Goal: Find specific page/section: Find specific page/section

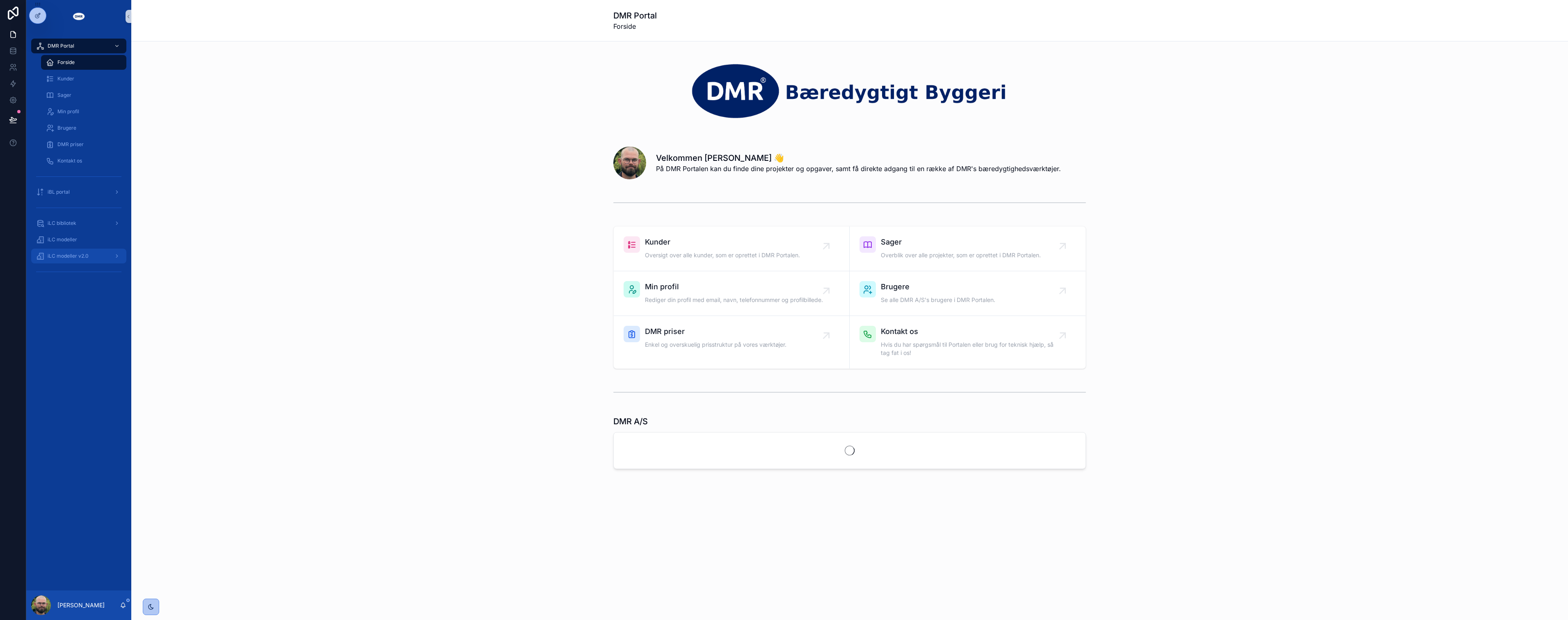
drag, startPoint x: 0, startPoint y: 0, endPoint x: 109, endPoint y: 340, distance: 357.0
click at [68, 253] on span "iLC modeller v2.0" at bounding box center [68, 256] width 41 height 6
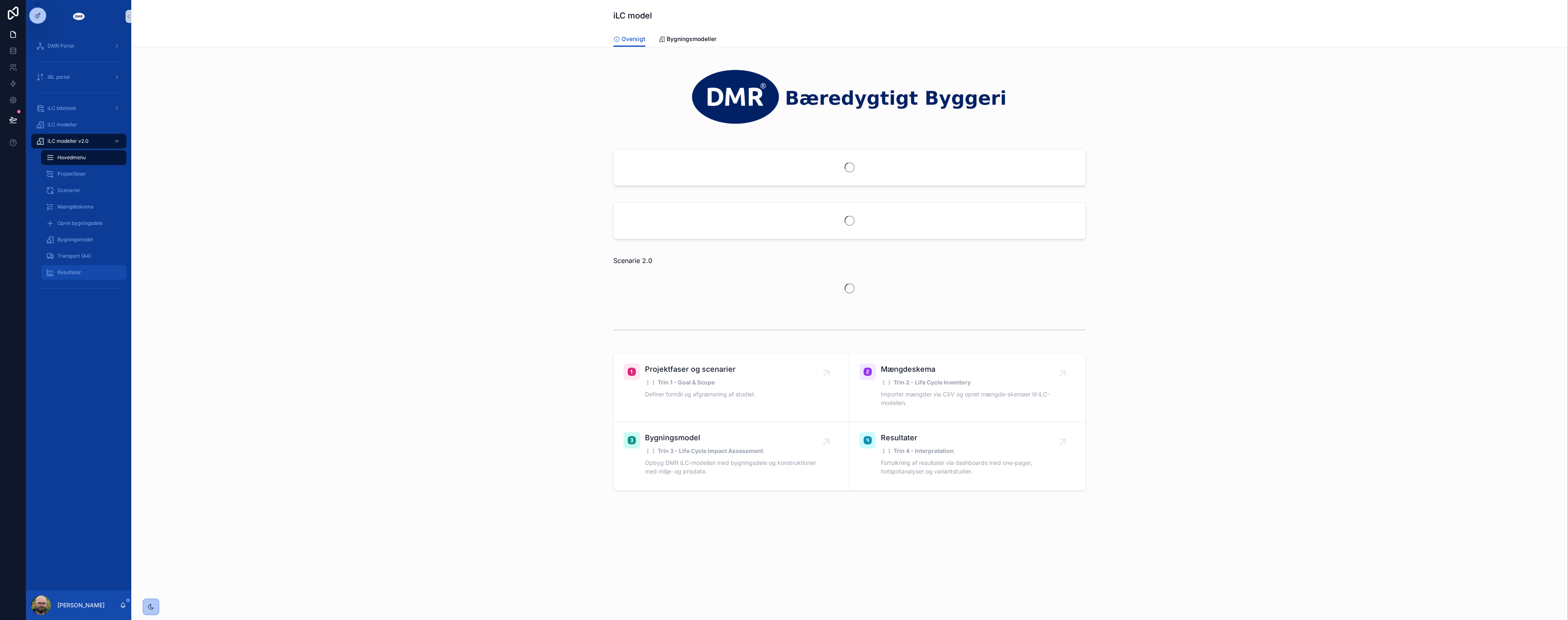
click at [96, 277] on div "Resultater" at bounding box center [83, 272] width 75 height 13
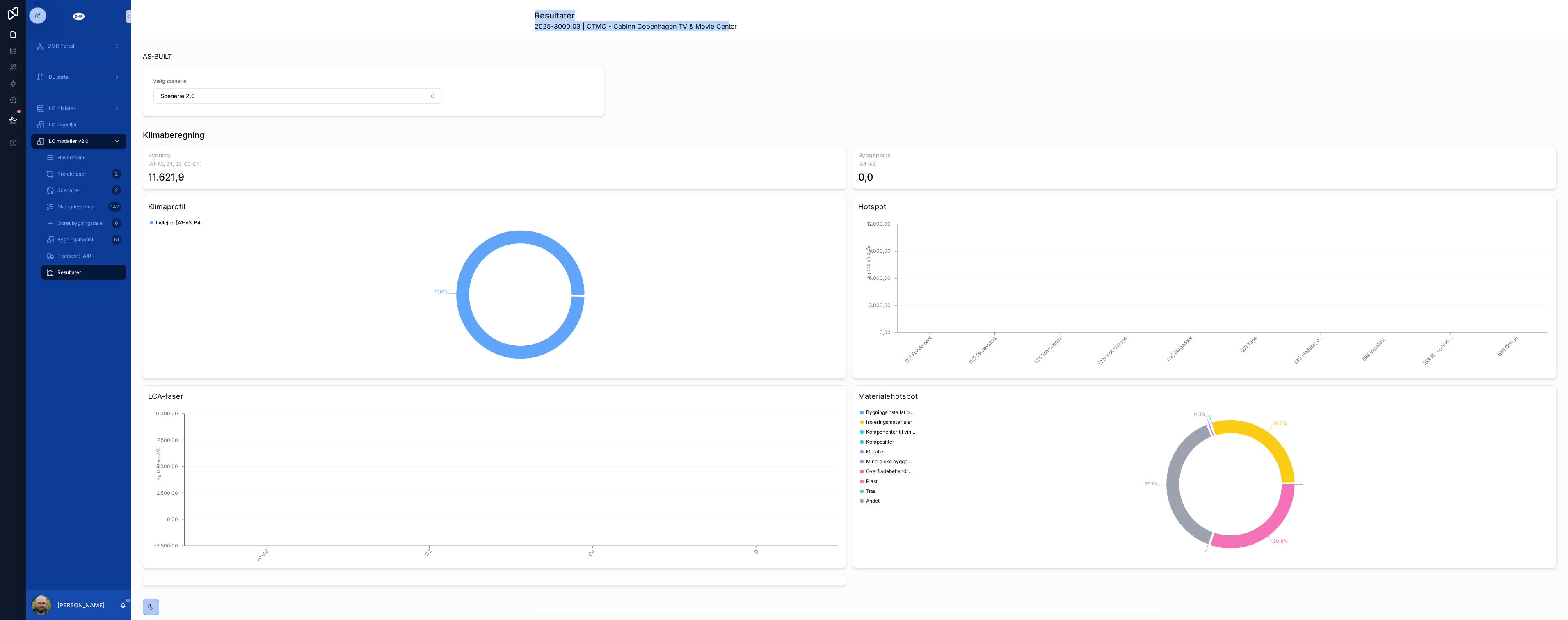
drag, startPoint x: 523, startPoint y: 11, endPoint x: 725, endPoint y: 34, distance: 203.3
click at [725, 34] on div "Resultater 2025-3000.03 | CTMC - Cabinn Copenhagen TV & Movie Center" at bounding box center [850, 20] width 1437 height 41
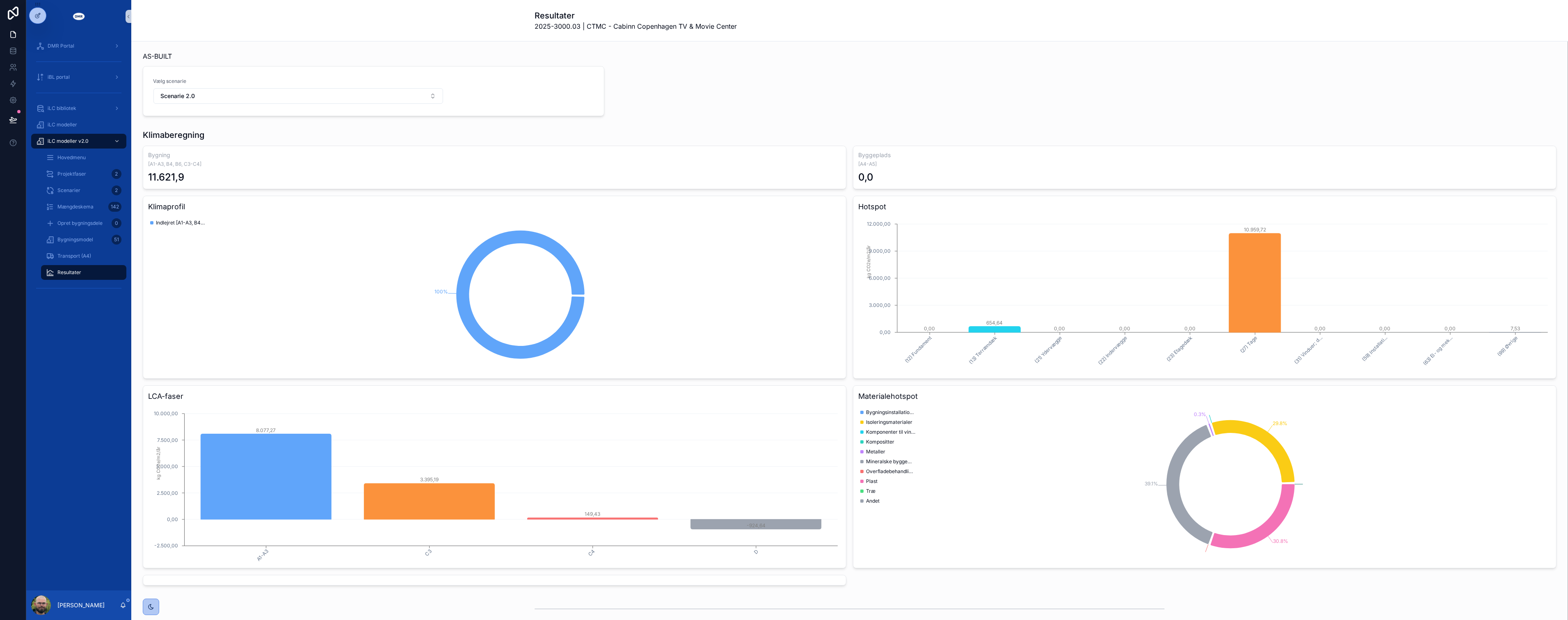
click at [745, 101] on div "AS-BUILT Vælg scenarie Scenarie 2.0 Skift projektfase" at bounding box center [850, 84] width 1424 height 72
click at [1417, 58] on div "AS-BUILT Vælg scenarie Scenarie 2.0 Skift projektfase" at bounding box center [850, 84] width 1424 height 72
click at [1388, 68] on div "AS-BUILT Vælg scenarie Scenarie 2.0 Skift projektfase" at bounding box center [850, 84] width 1424 height 72
click at [1382, 75] on div "AS-BUILT Vælg scenarie Scenarie 2.0 Skift projektfase" at bounding box center [850, 84] width 1424 height 72
click at [679, 82] on div "AS-BUILT Vælg scenarie Scenarie 2.0 Skift projektfase" at bounding box center [850, 84] width 1424 height 72
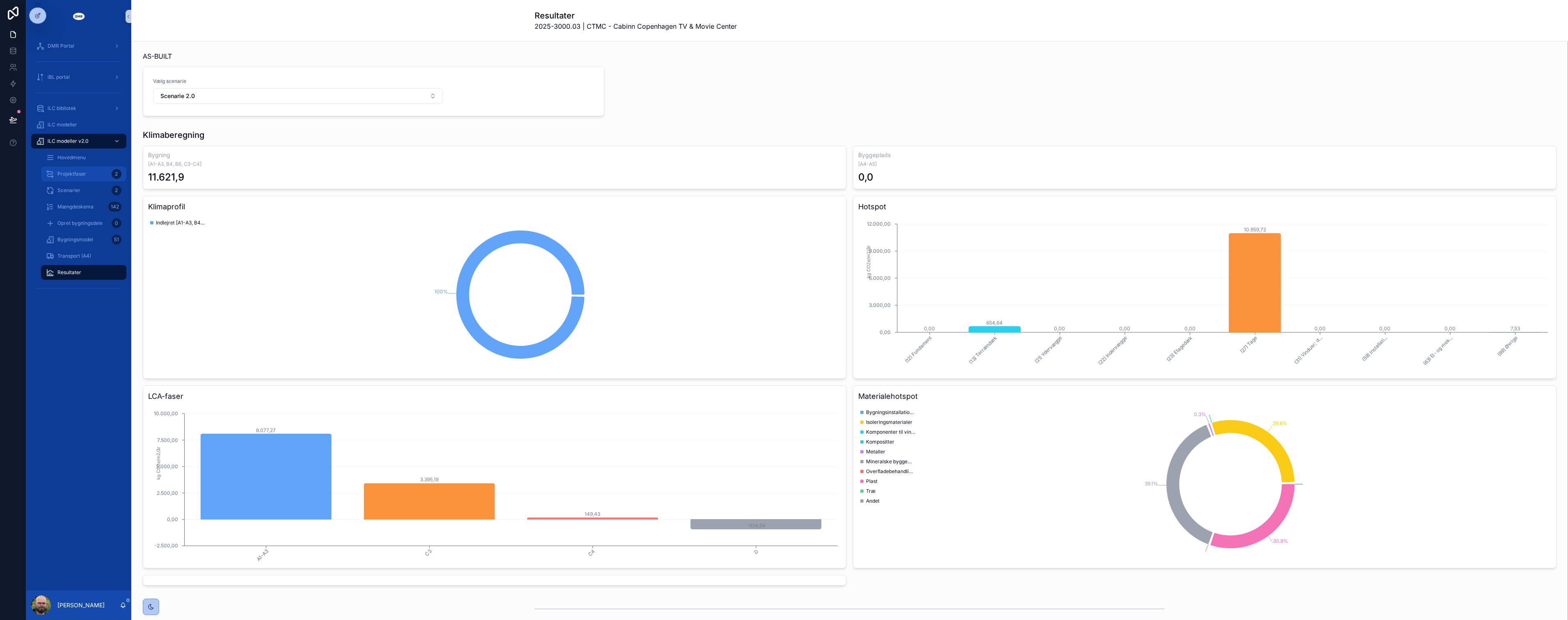
click at [70, 179] on div "Projektfaser 2" at bounding box center [83, 174] width 75 height 13
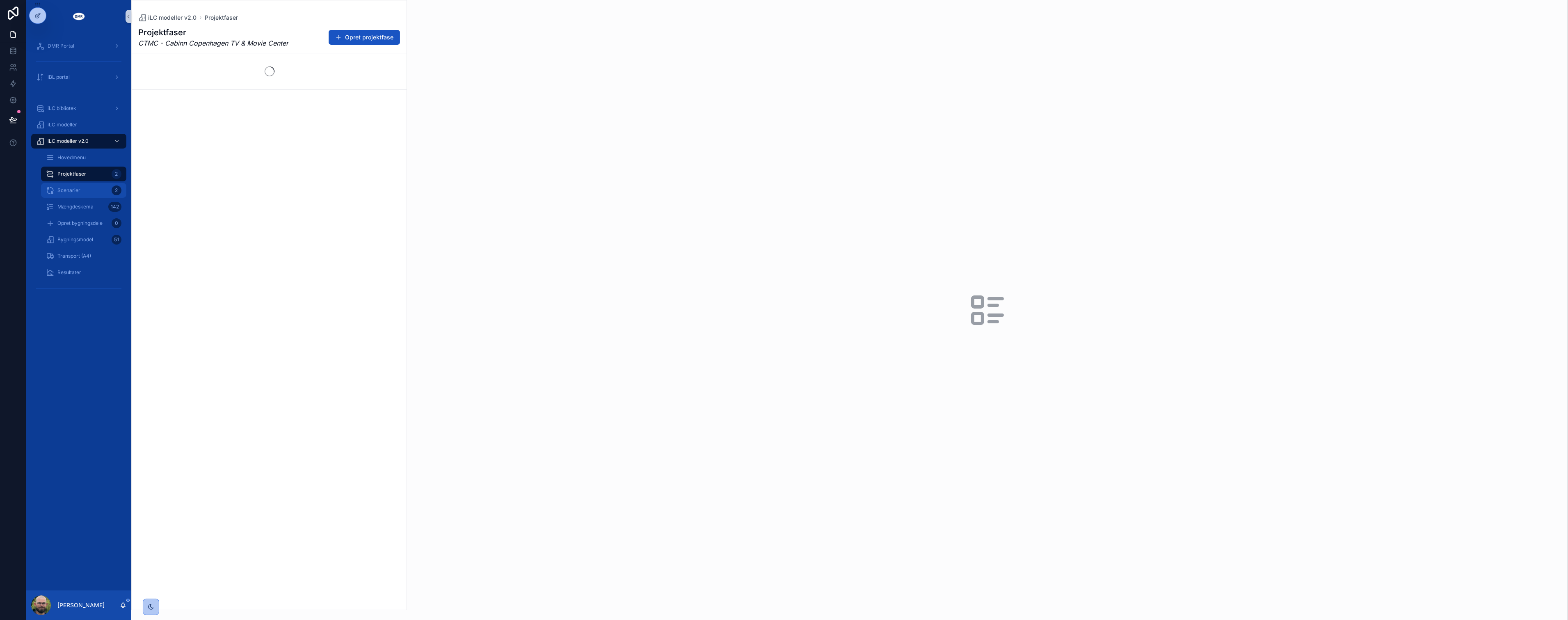
click at [70, 186] on div "Scenarier 2" at bounding box center [83, 190] width 75 height 13
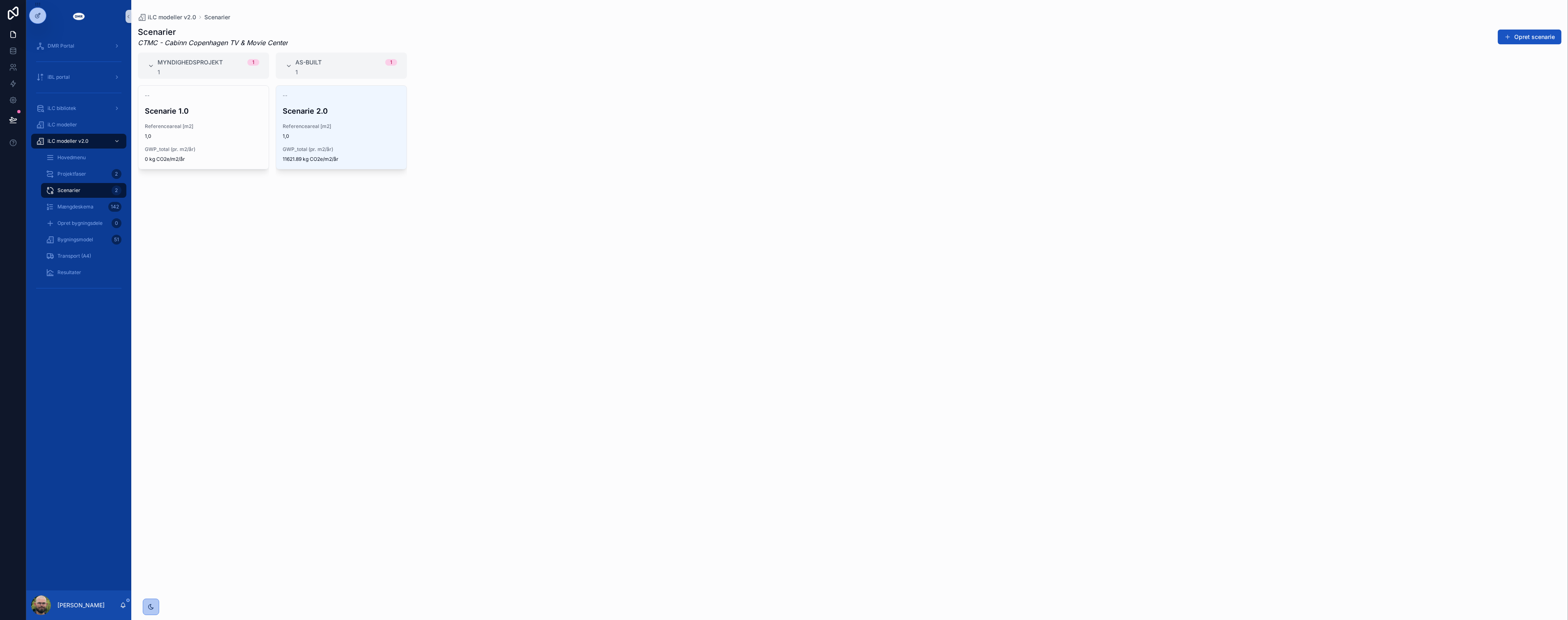
click at [330, 242] on div "-- Scenarie 2.0 Referenceareal [m2] 1,0 GWP_total (pr. m2/år) 11621.89 kg CO2e/…" at bounding box center [341, 347] width 131 height 525
click at [282, 221] on div "-- Scenarie 2.0 Referenceareal [m2] 1,0 GWP_total (pr. m2/år) 11621.89 kg CO2e/…" at bounding box center [341, 347] width 131 height 525
click at [280, 219] on div "-- Scenarie 2.0 Referenceareal [m2] 1,0 GWP_total (pr. m2/år) 11621.89 kg CO2e/…" at bounding box center [341, 347] width 131 height 525
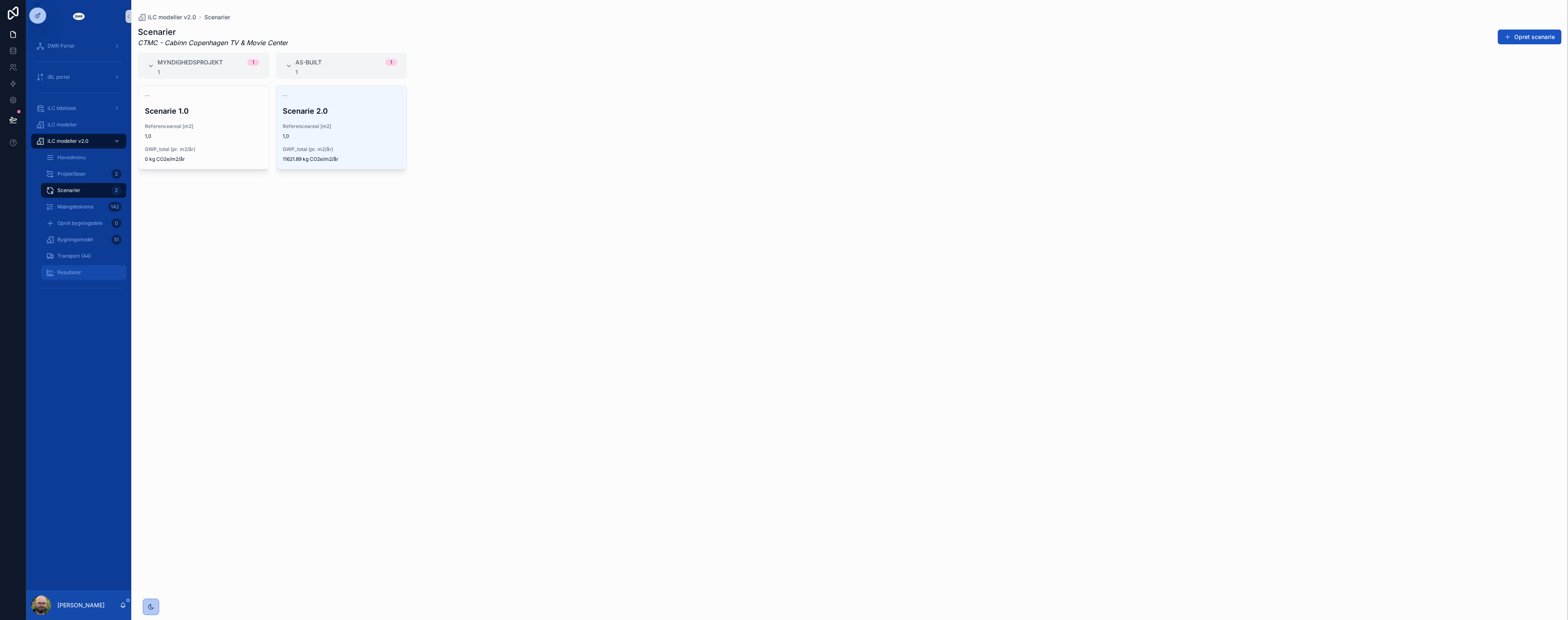
click at [72, 269] on div "Resultater" at bounding box center [83, 272] width 75 height 13
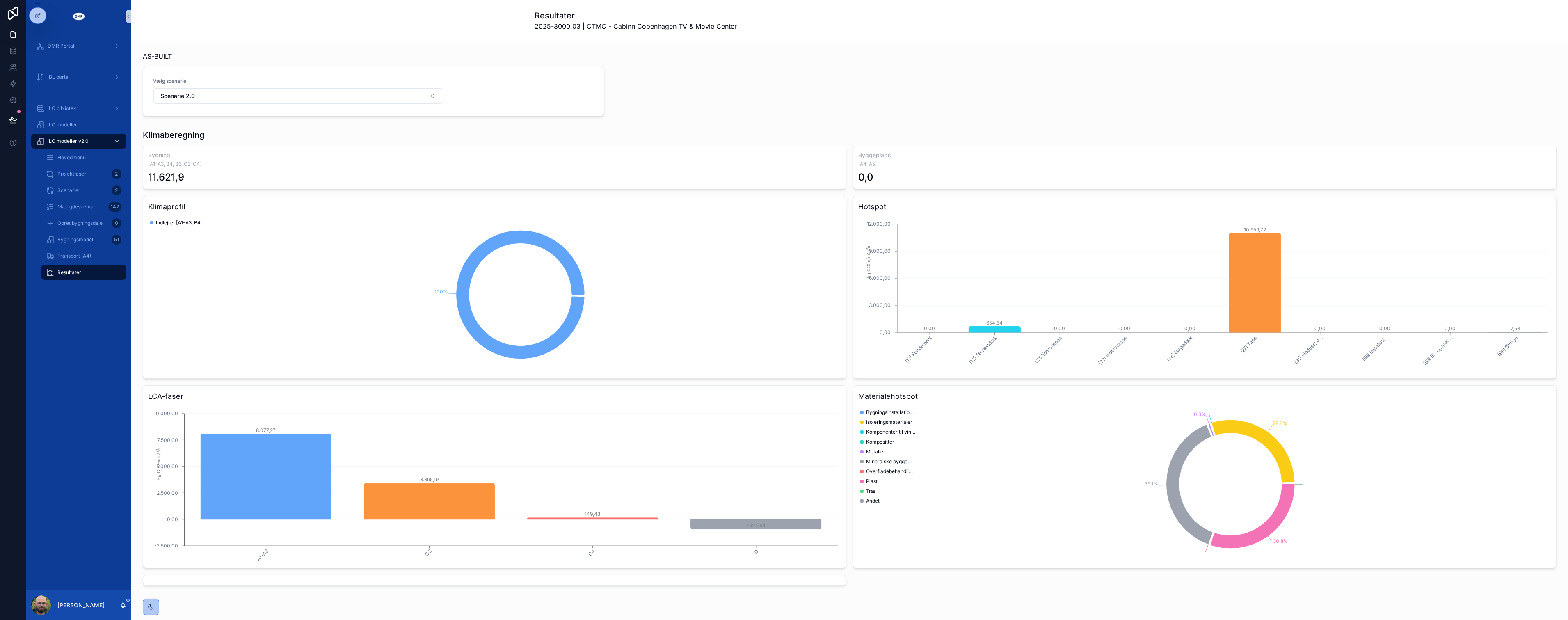
click at [82, 300] on div "DMR Portal iBL portal iLC bibliotek iLC modeller iLC modeller v2.0 Hovedmenu Pr…" at bounding box center [78, 169] width 105 height 273
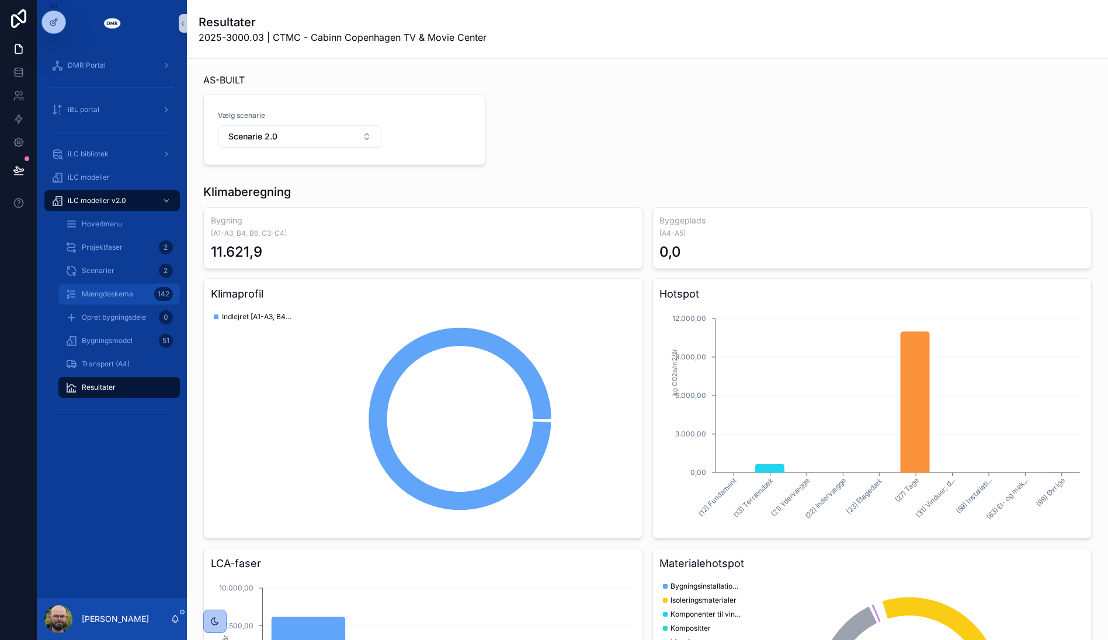
click at [106, 287] on div "Mængdeskema 142" at bounding box center [118, 294] width 107 height 19
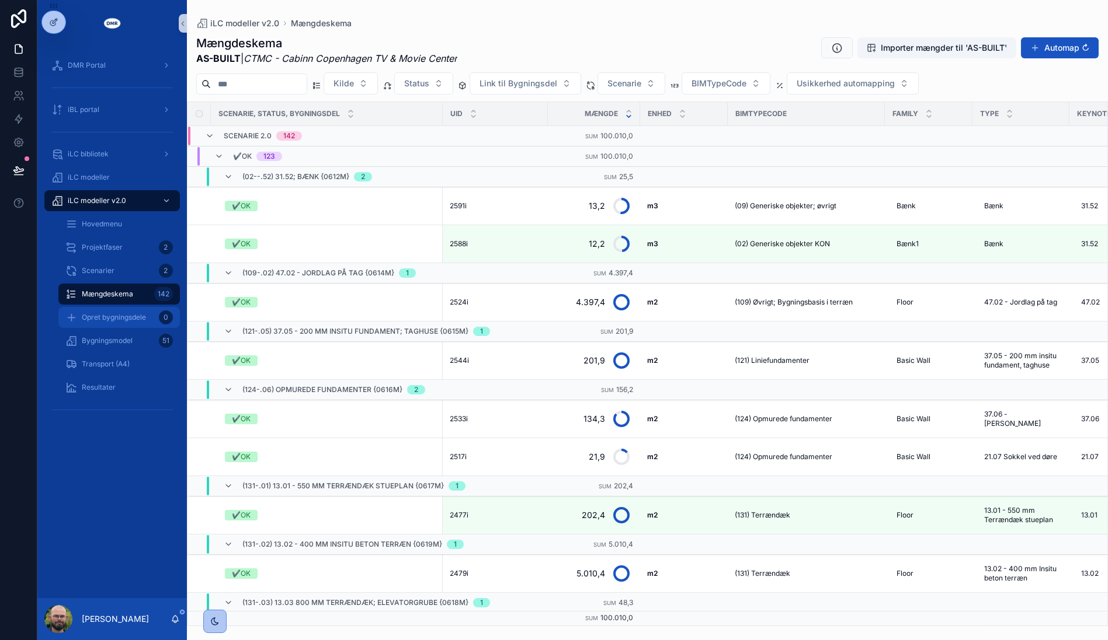
click at [104, 316] on span "Opret bygningsdele" at bounding box center [114, 317] width 64 height 9
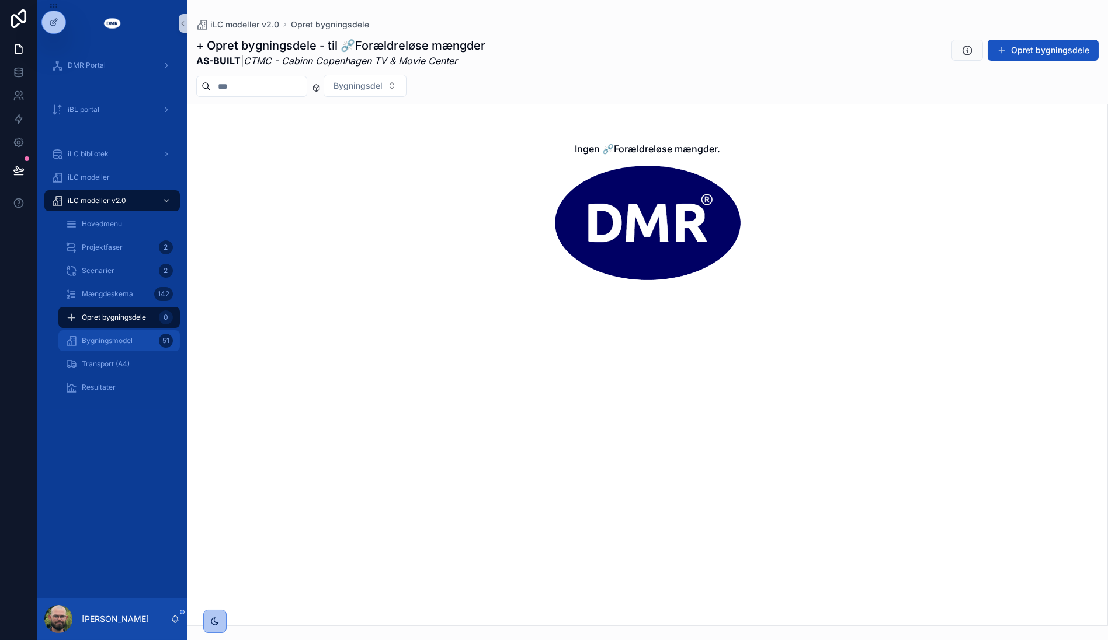
click at [150, 344] on div "Bygningsmodel 51" at bounding box center [118, 341] width 107 height 19
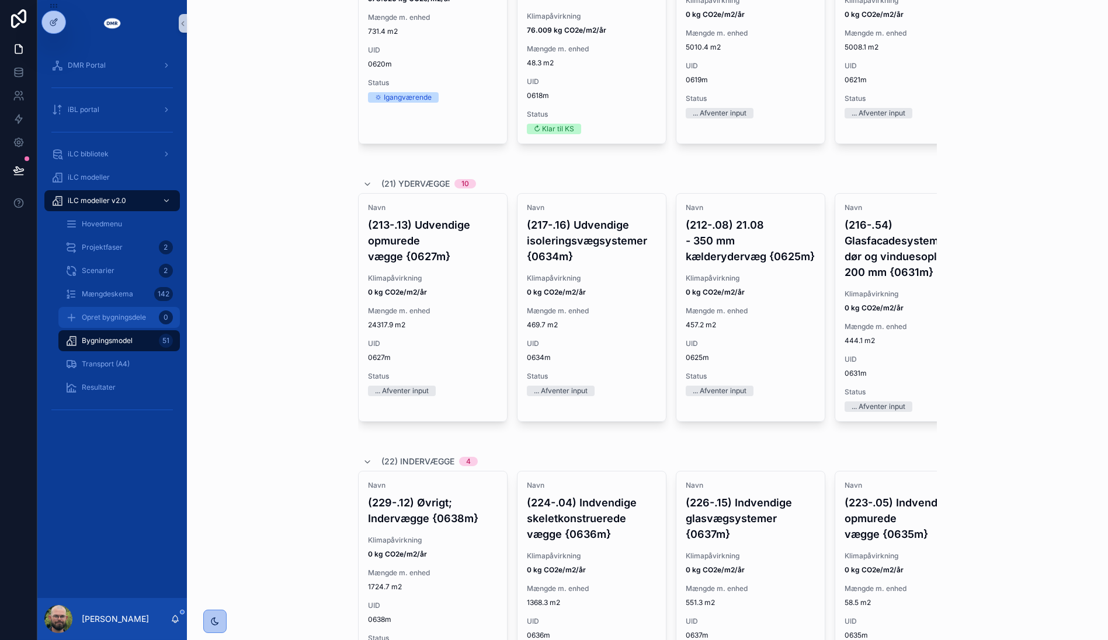
click at [89, 317] on span "Opret bygningsdele" at bounding box center [114, 317] width 64 height 9
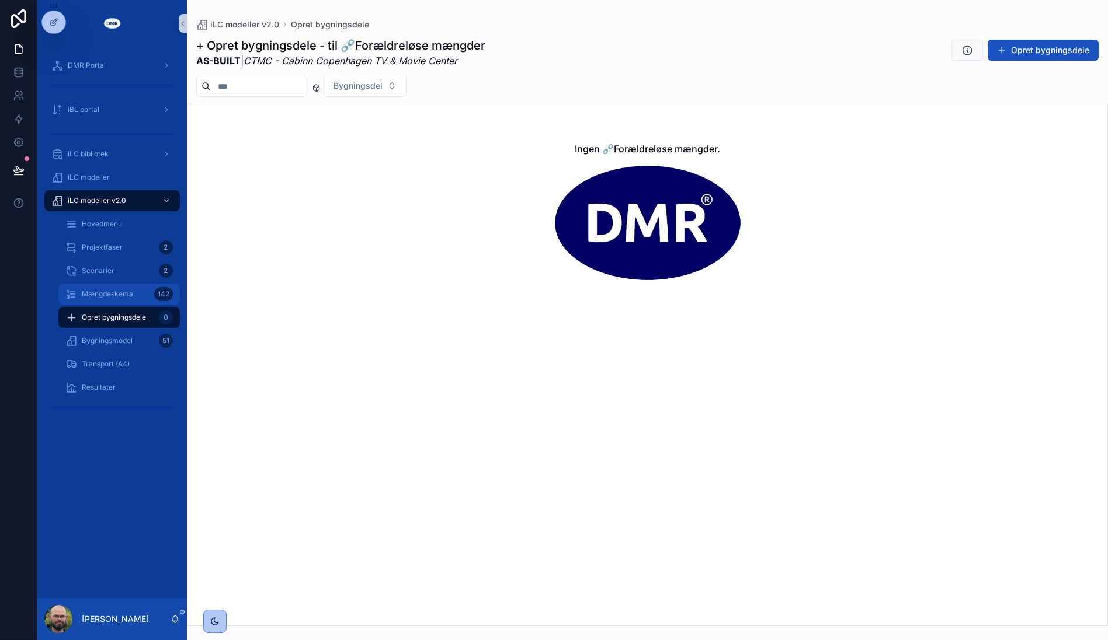
click at [105, 288] on div "Mængdeskema 142" at bounding box center [118, 294] width 107 height 19
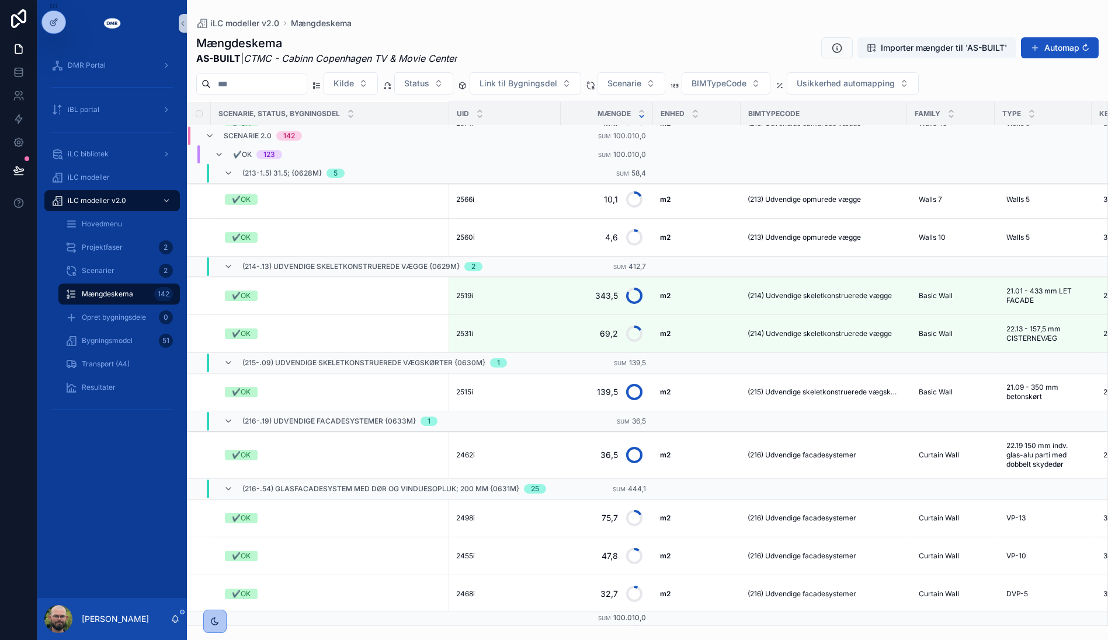
scroll to position [2075, 0]
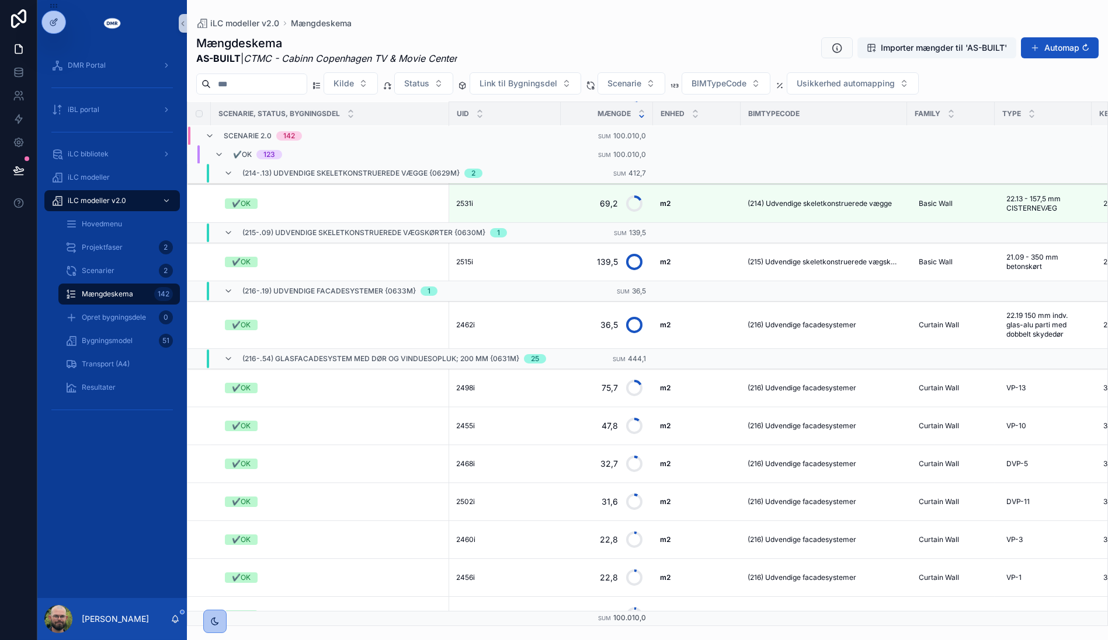
click at [111, 465] on div "DMR Portal iBL portal iLC bibliotek iLC modeller iLC modeller v2.0 Hovedmenu Pr…" at bounding box center [111, 323] width 149 height 552
click at [99, 395] on div "Resultater" at bounding box center [118, 387] width 107 height 19
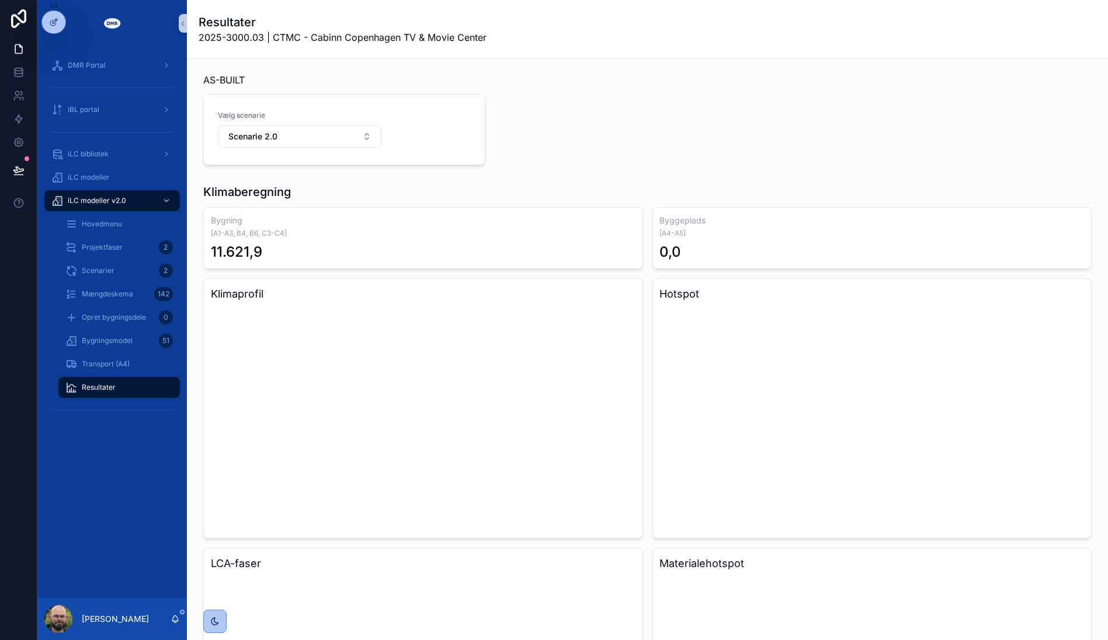
click at [100, 475] on div "DMR Portal iBL portal iLC bibliotek iLC modeller iLC modeller v2.0 Hovedmenu Pr…" at bounding box center [111, 323] width 149 height 552
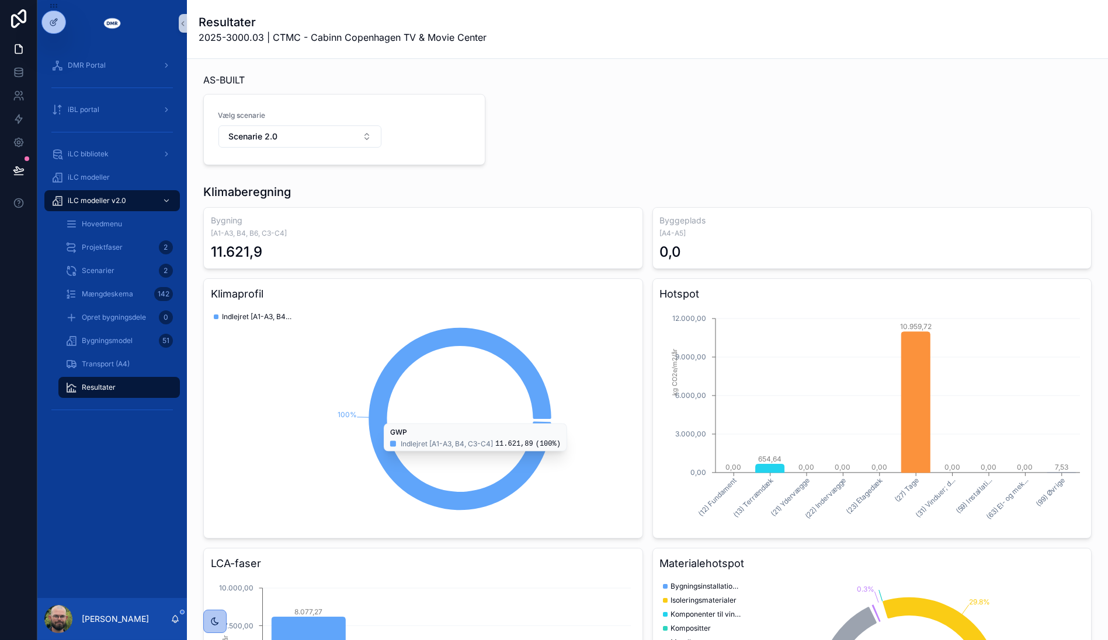
scroll to position [130, 0]
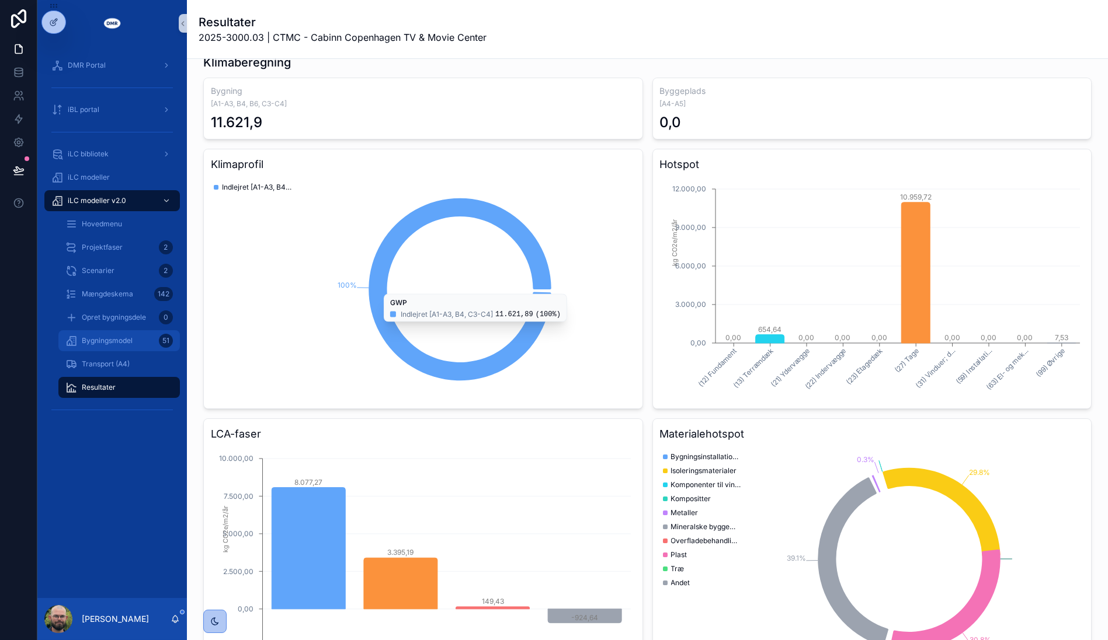
click at [124, 340] on span "Bygningsmodel" at bounding box center [107, 340] width 51 height 9
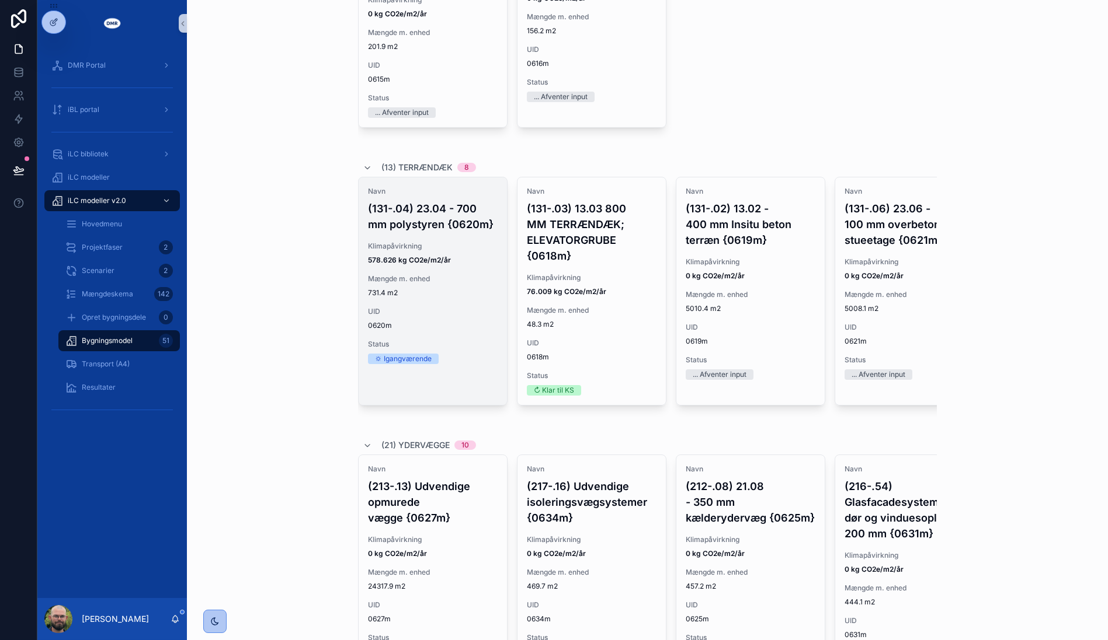
scroll to position [1232, 0]
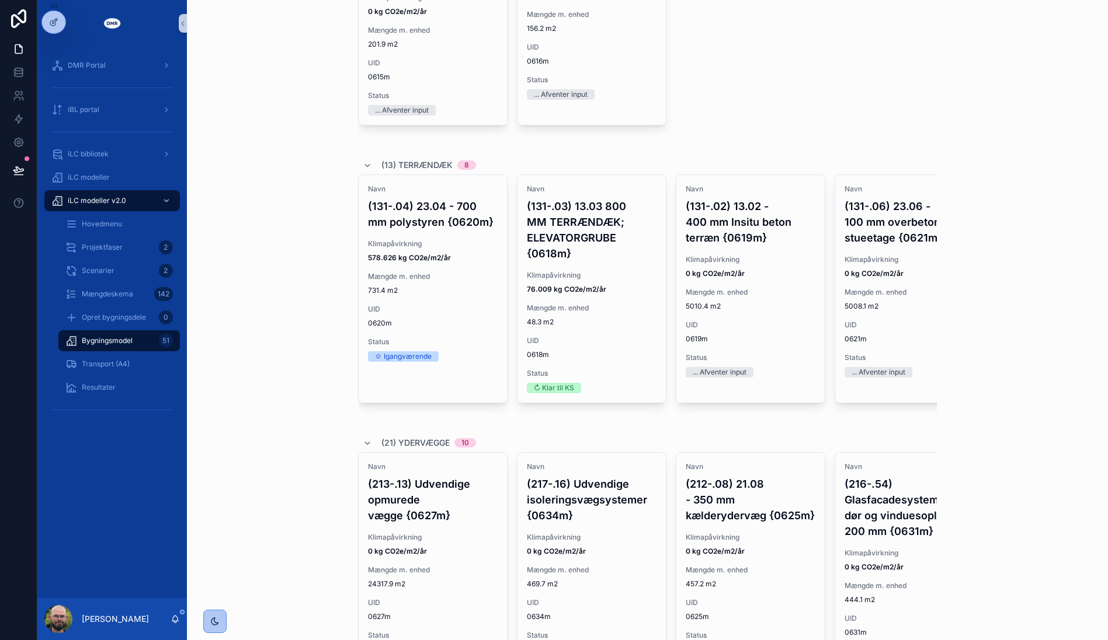
click at [265, 330] on div "iLC modeller v2.0 Bygningsmodel Bygningsmodel Scenarie 2.0, AS-BUILT | CTMC - C…" at bounding box center [647, 320] width 921 height 640
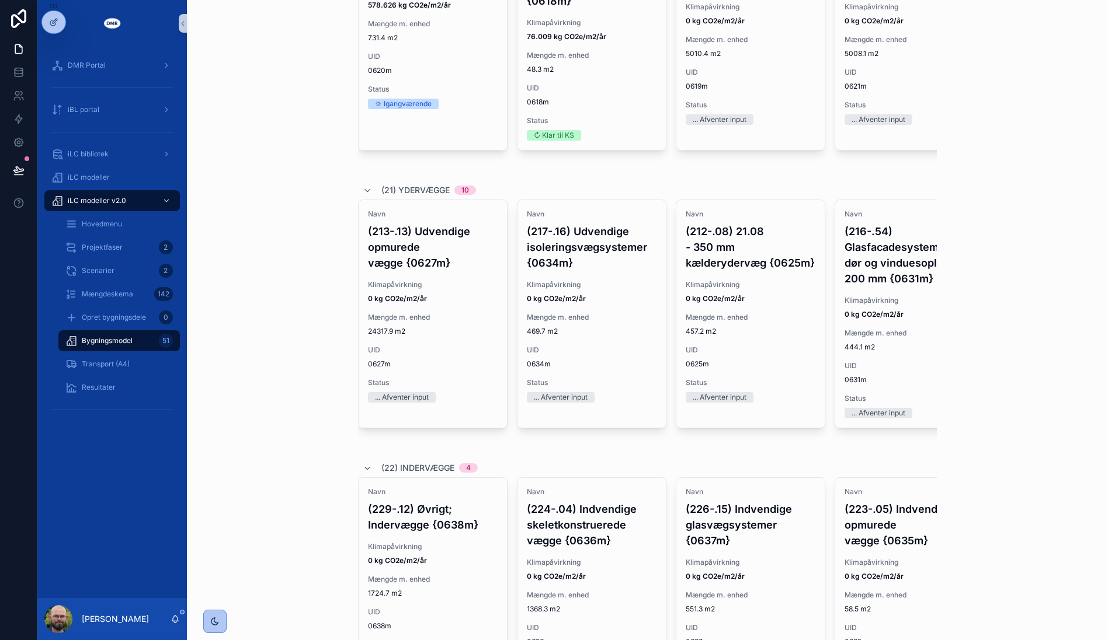
scroll to position [1492, 0]
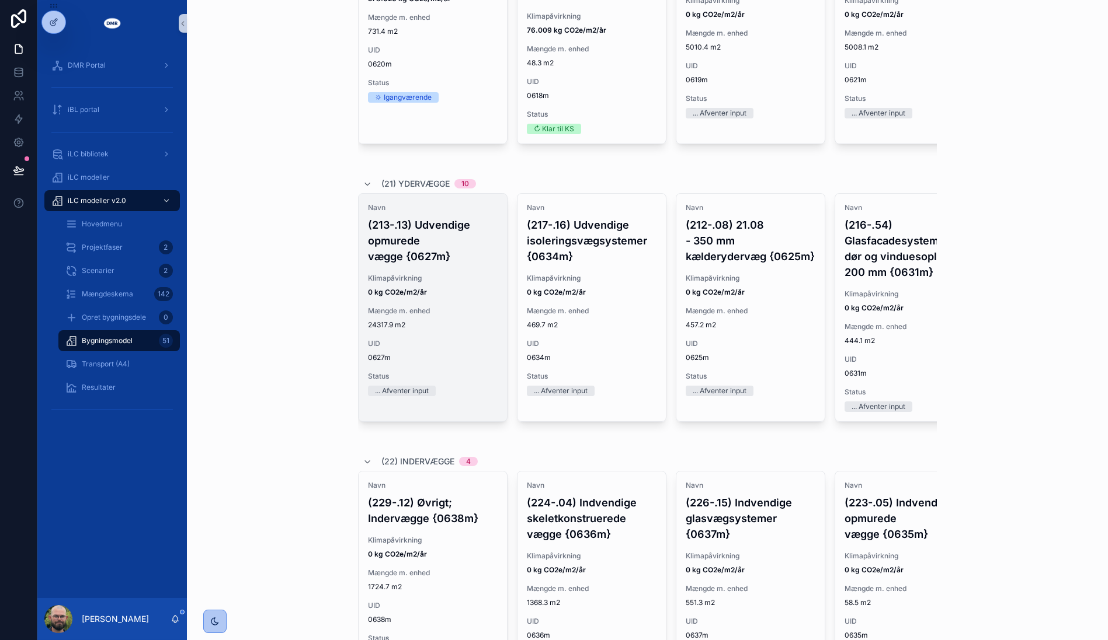
click at [464, 316] on span "Mængde m. enhed" at bounding box center [433, 311] width 130 height 9
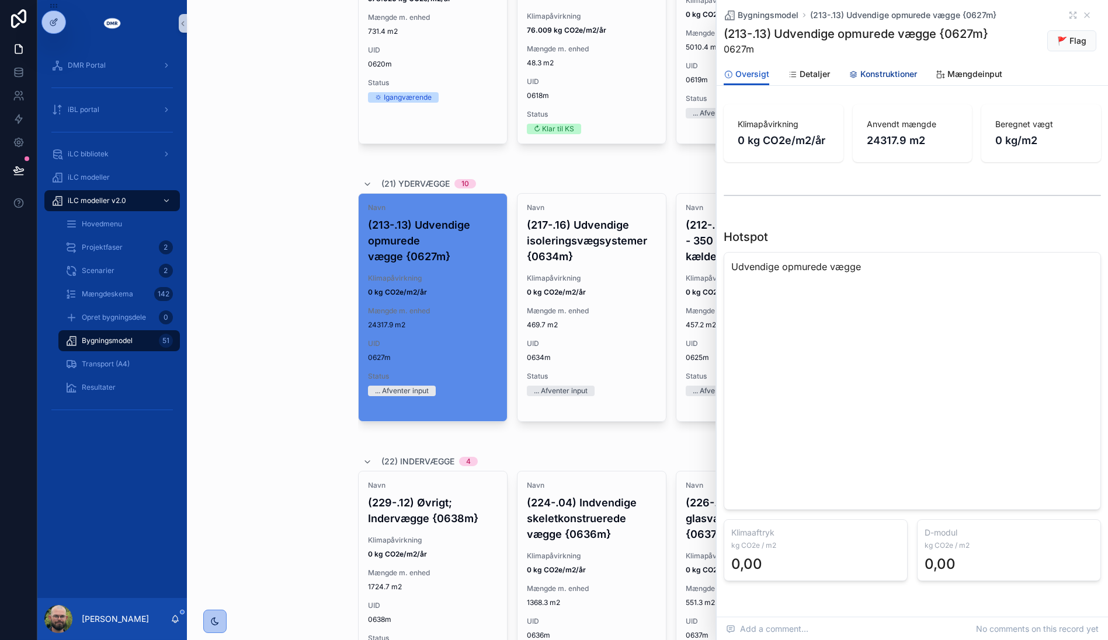
click at [875, 77] on span "Konstruktioner" at bounding box center [888, 74] width 57 height 12
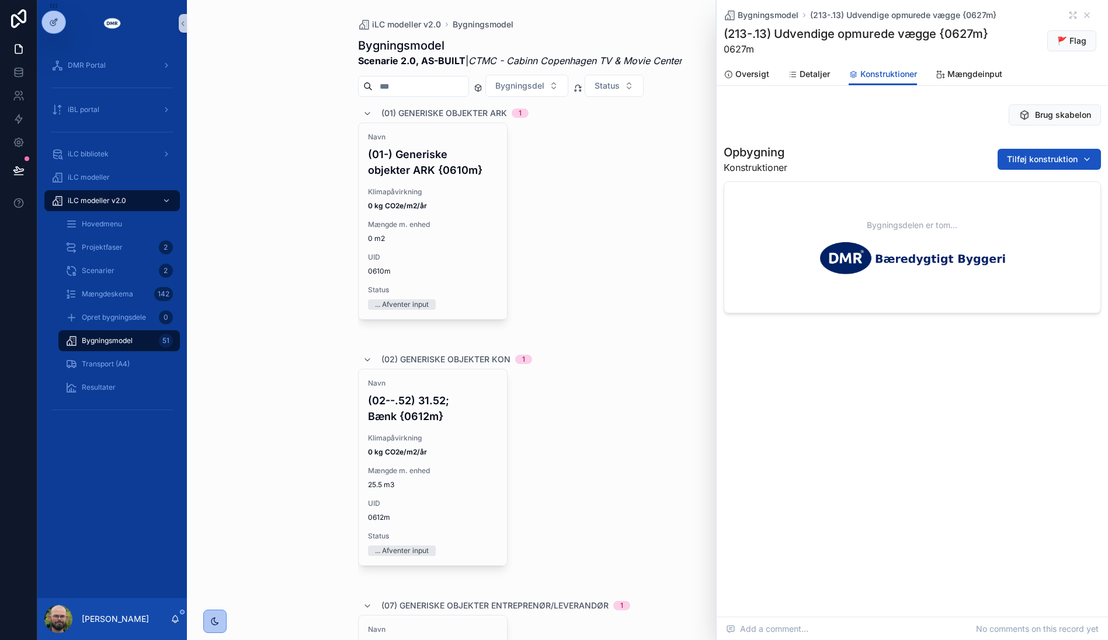
click at [864, 153] on div "Opbygning Konstruktioner Tilføj konstruktion" at bounding box center [911, 159] width 377 height 30
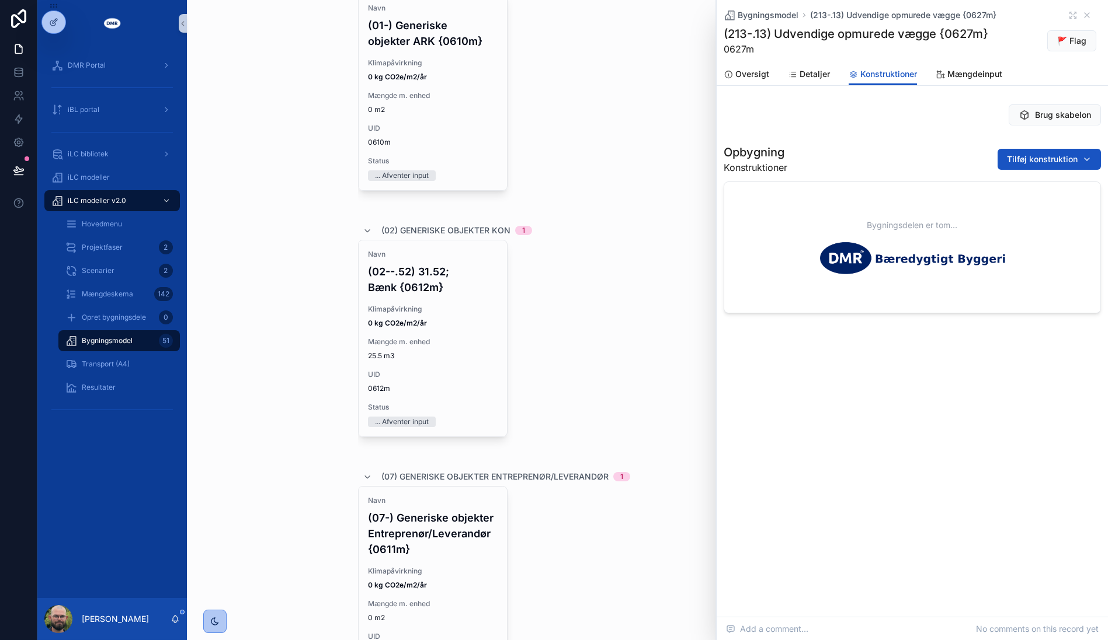
scroll to position [130, 0]
click at [651, 178] on div "Navn (01-) Generiske objekter ARK {0610m} Klimapåvirkning 0 kg CO2e/m2/år Mængd…" at bounding box center [647, 102] width 579 height 218
click at [1086, 13] on icon "scrollable content" at bounding box center [1086, 15] width 9 height 9
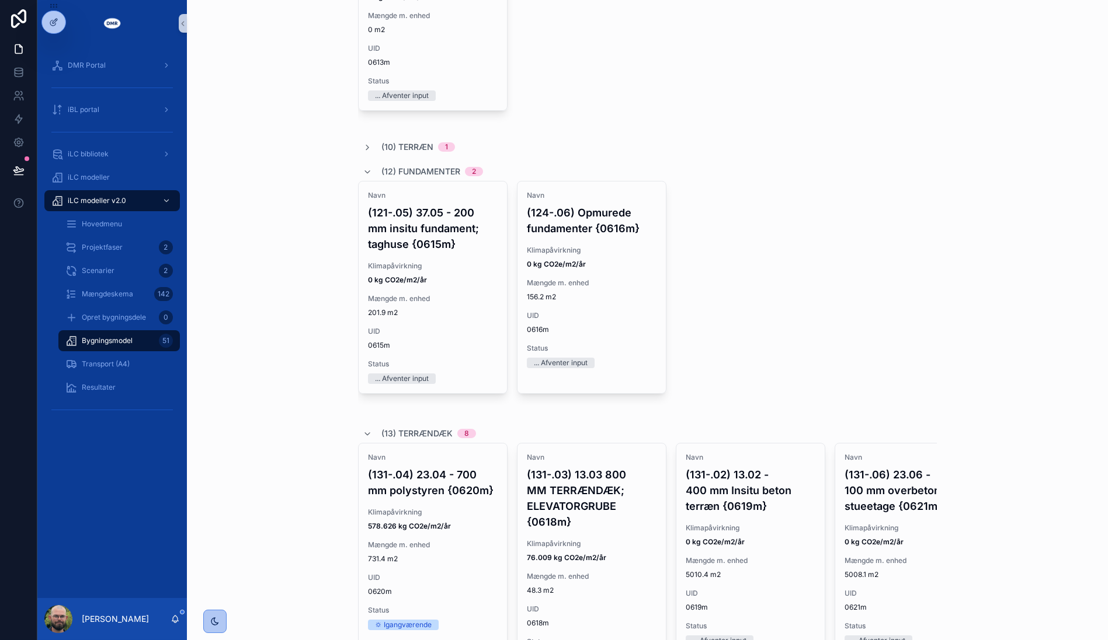
scroll to position [908, 0]
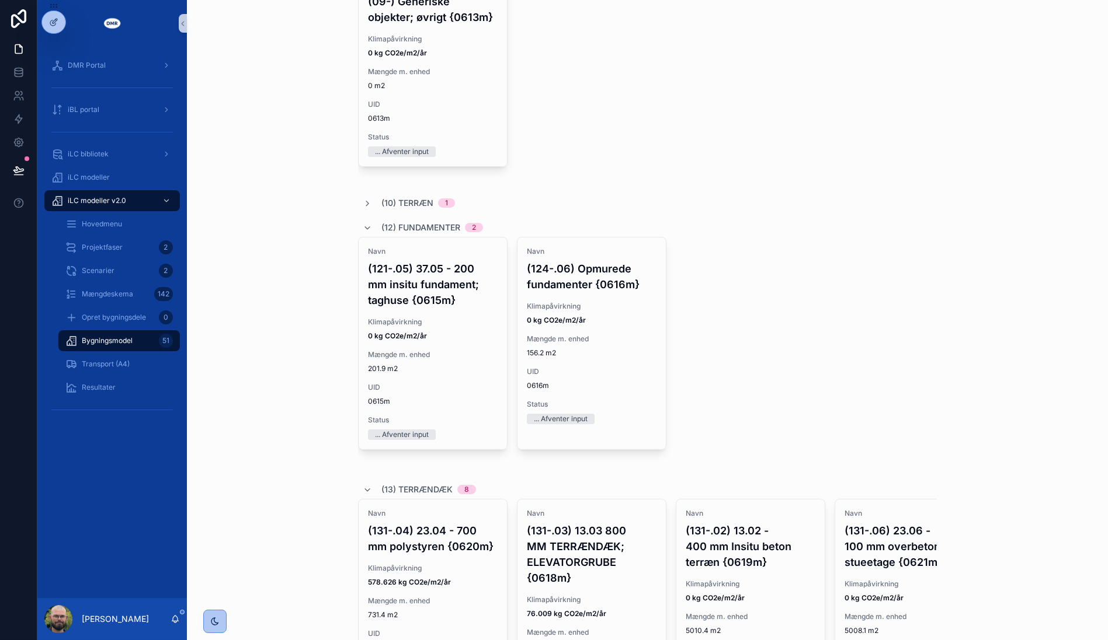
click at [367, 198] on div "(10) Terræn 1" at bounding box center [409, 203] width 92 height 12
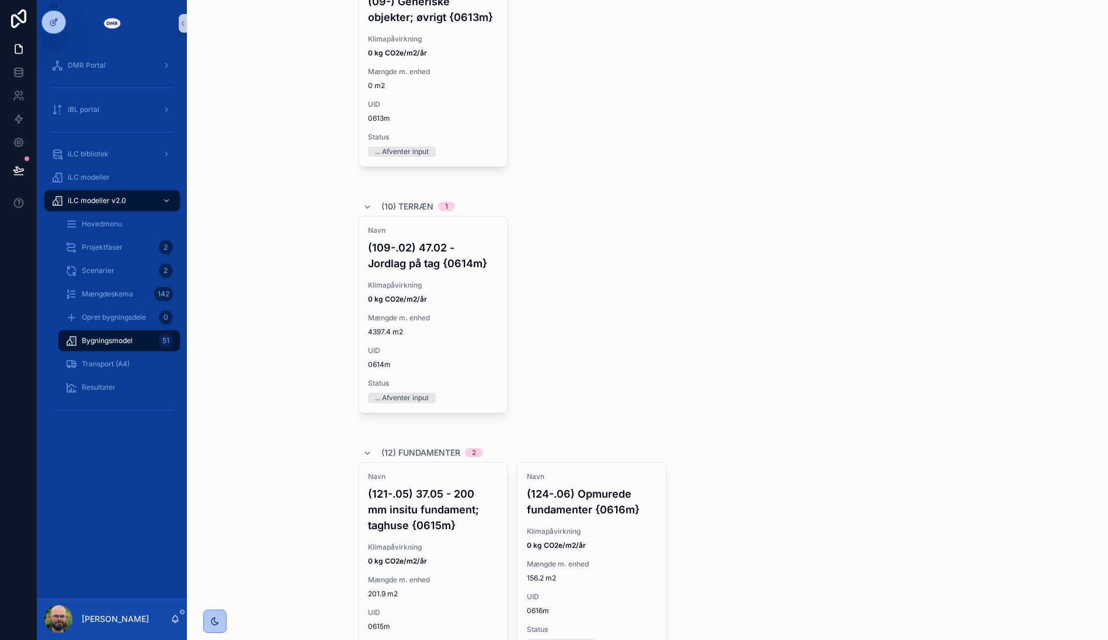
click at [807, 239] on div "Navn (109-.02) 47.02 - Jordlag på tag {0614m} Klimapåvirkning 0 kg CO2e/m2/år M…" at bounding box center [647, 325] width 579 height 218
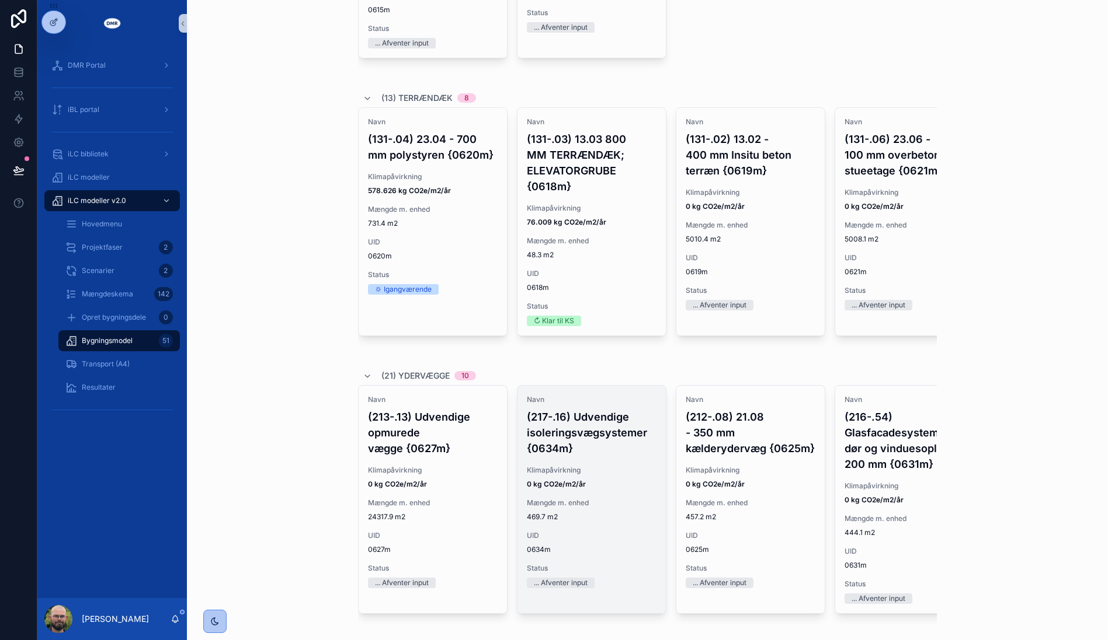
scroll to position [1686, 0]
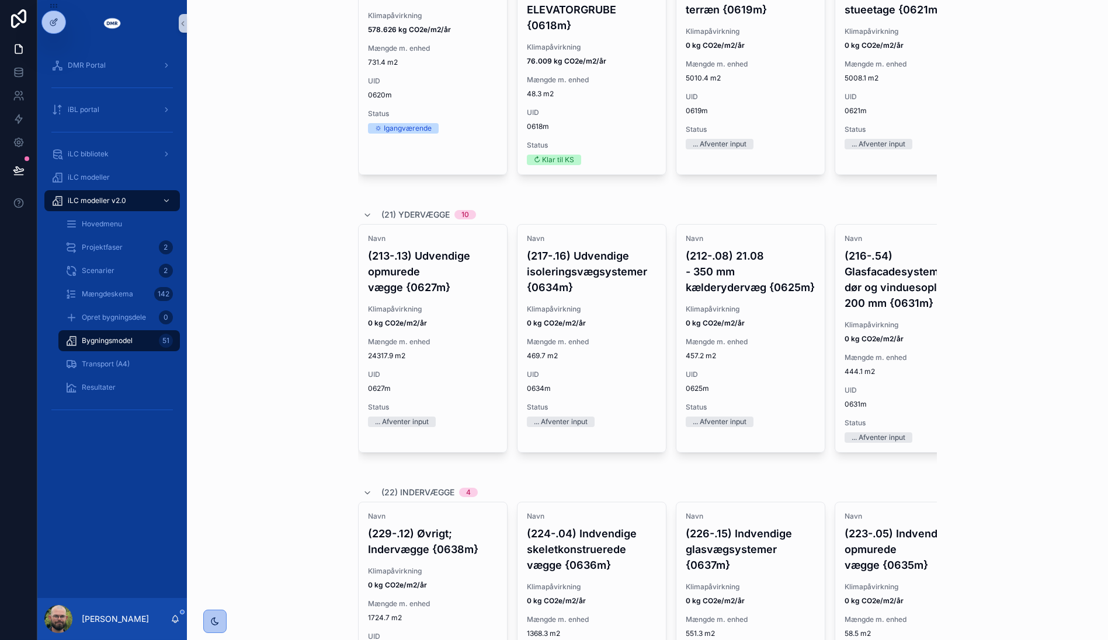
click at [278, 231] on div "iLC modeller v2.0 Bygningsmodel Bygningsmodel Scenarie 2.0, AS-BUILT | CTMC - C…" at bounding box center [647, 320] width 921 height 640
click at [985, 312] on div "iLC modeller v2.0 Bygningsmodel Bygningsmodel Scenarie 2.0, AS-BUILT | CTMC - C…" at bounding box center [647, 320] width 921 height 640
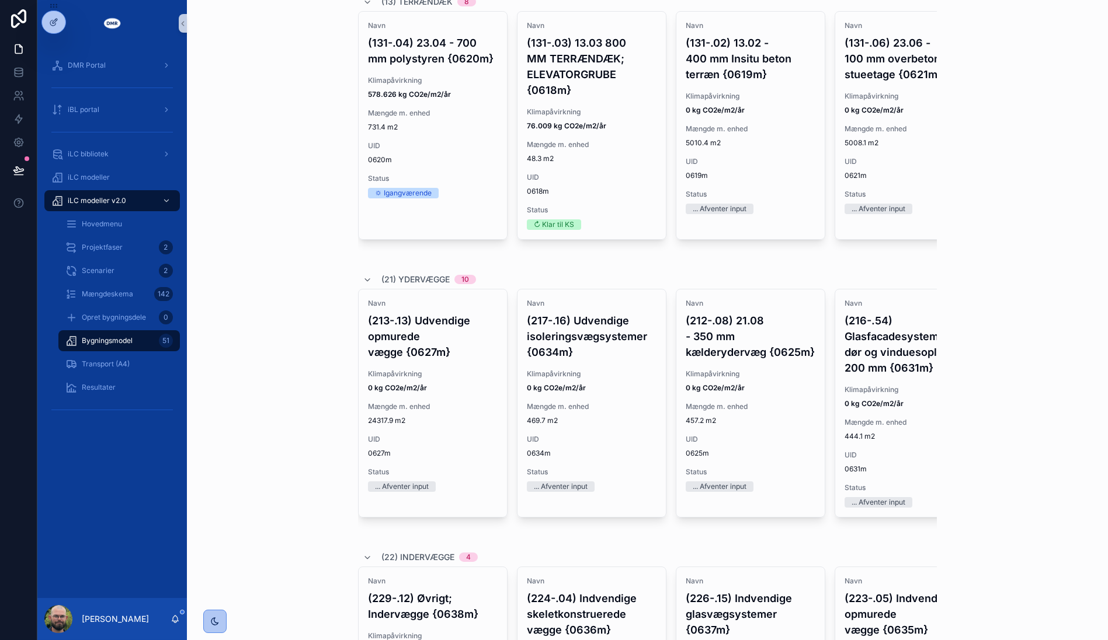
scroll to position [973, 0]
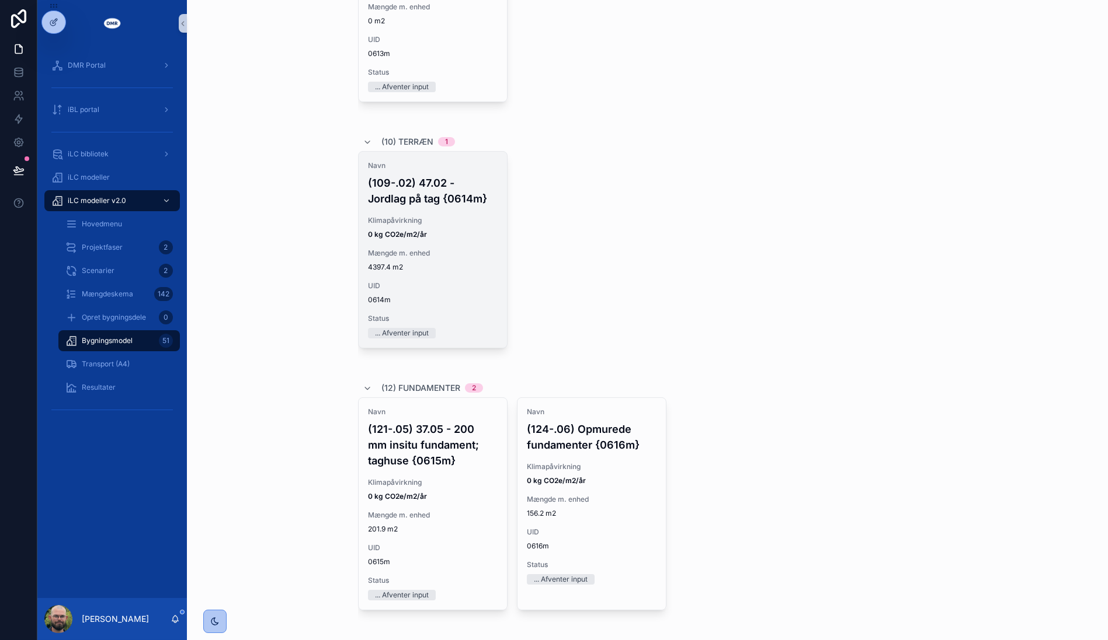
click at [410, 251] on span "Mængde m. enhed" at bounding box center [433, 253] width 130 height 9
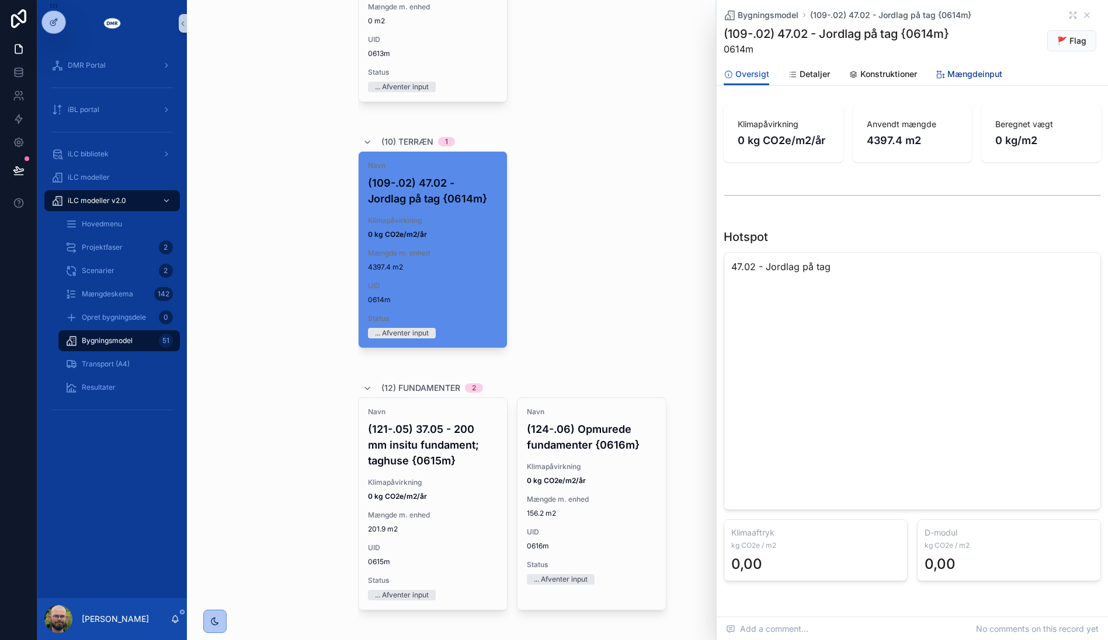
click at [981, 72] on span "Mængdeinput" at bounding box center [974, 74] width 55 height 12
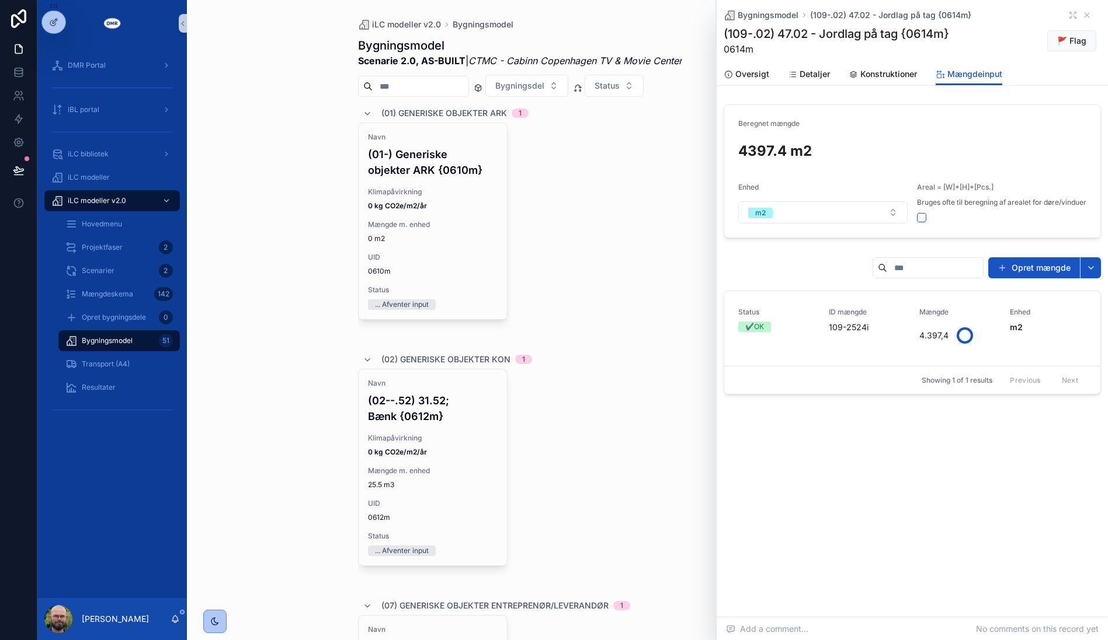
click at [758, 271] on div "Opret mængde" at bounding box center [911, 270] width 377 height 27
click at [780, 276] on div "Opret mængde" at bounding box center [911, 270] width 377 height 27
click at [108, 292] on span "Mængdeskema" at bounding box center [107, 294] width 51 height 9
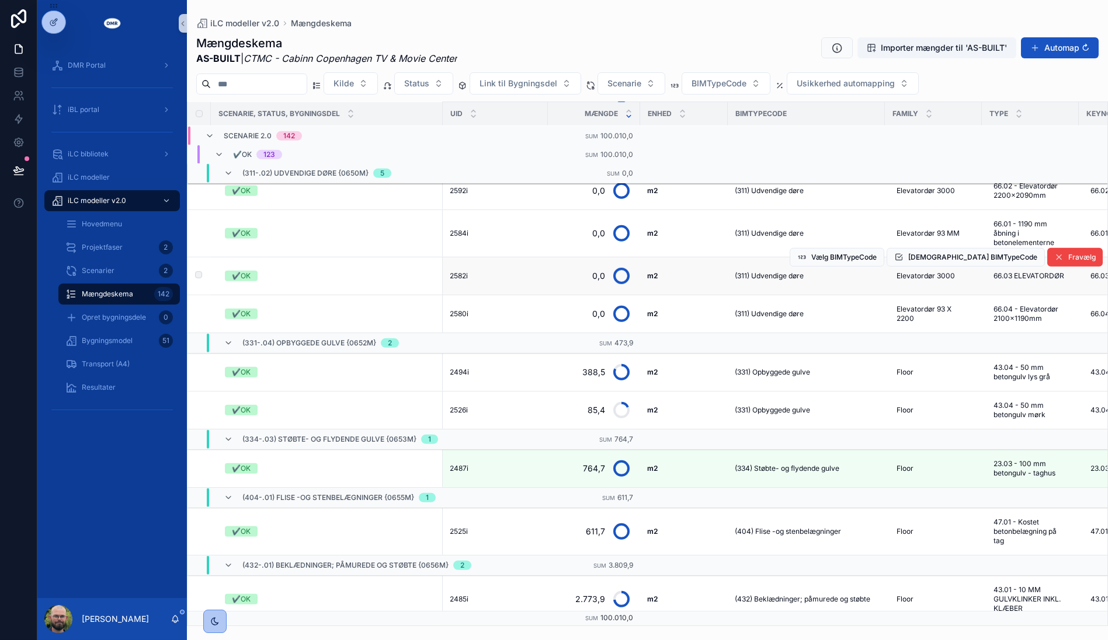
scroll to position [4878, 0]
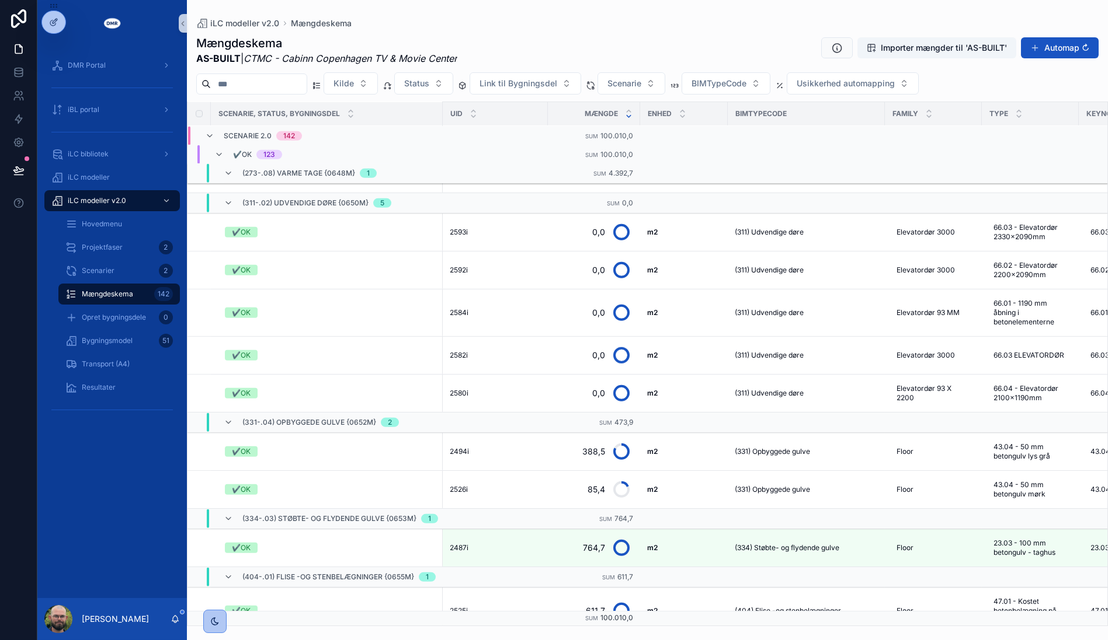
click at [648, 35] on div "Mængdeskema AS-BUILT | CTMC - Cabinn Copenhagen TV & Movie Center Importer mæng…" at bounding box center [647, 50] width 902 height 30
click at [687, 20] on div "iLC modeller v2.0 Mængdeskema" at bounding box center [647, 23] width 902 height 9
click at [706, 45] on div "Mængdeskema AS-BUILT | CTMC - Cabinn Copenhagen TV & Movie Center Importer mæng…" at bounding box center [647, 50] width 902 height 30
click at [701, 423] on td "scrollable content" at bounding box center [684, 423] width 88 height 20
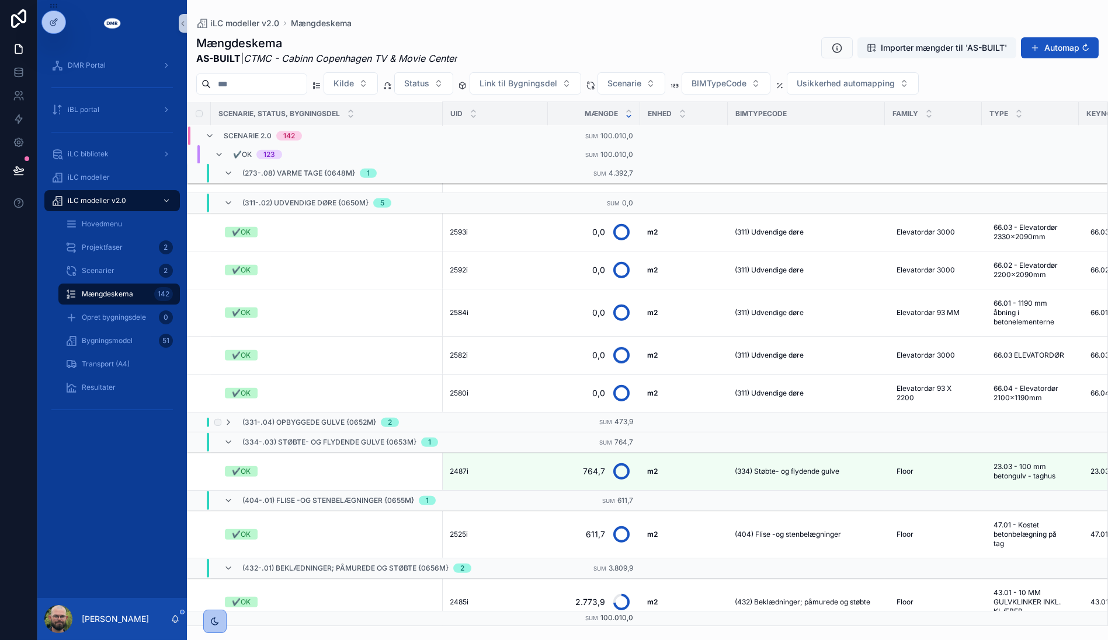
click at [702, 423] on td "scrollable content" at bounding box center [684, 423] width 88 height 20
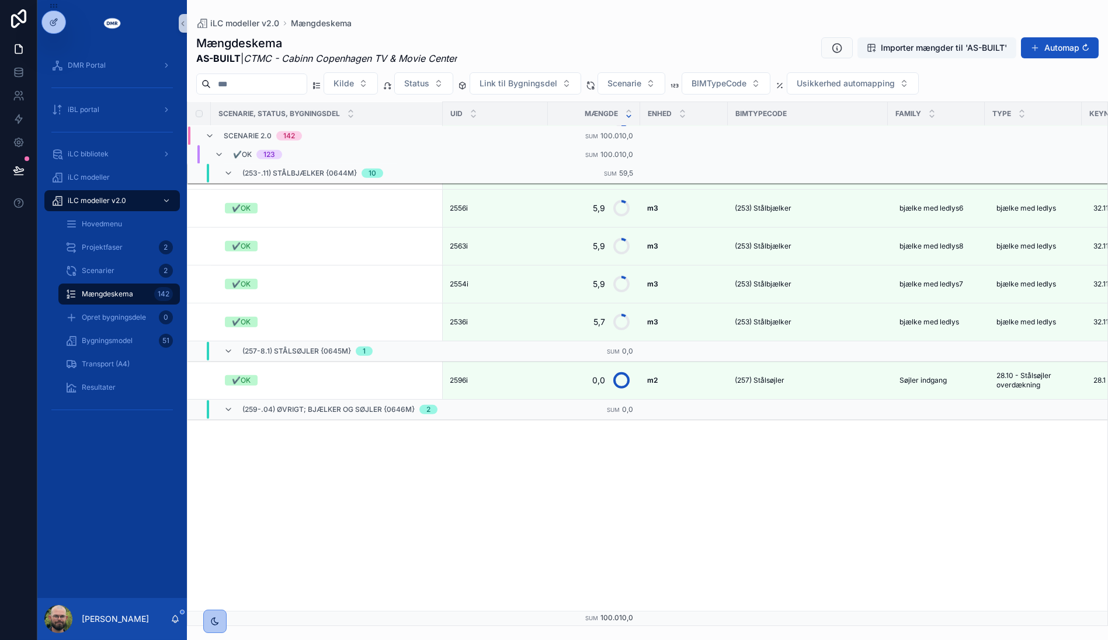
scroll to position [3807, 0]
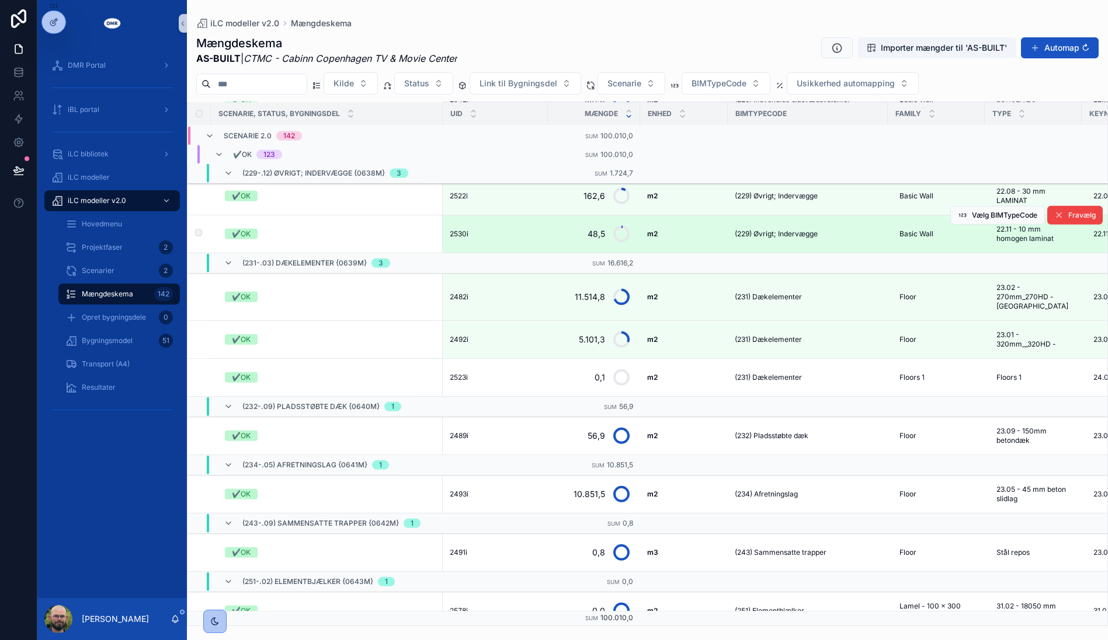
click at [745, 229] on span "(229) Øvrigt; Indervægge" at bounding box center [775, 233] width 83 height 9
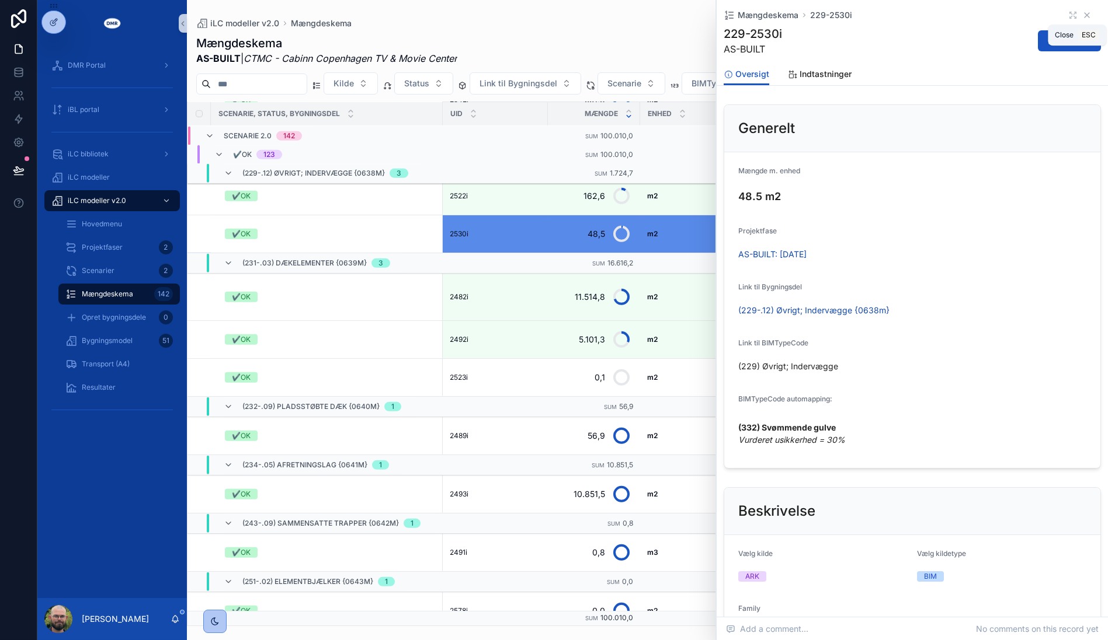
click at [1082, 16] on icon "scrollable content" at bounding box center [1086, 15] width 9 height 9
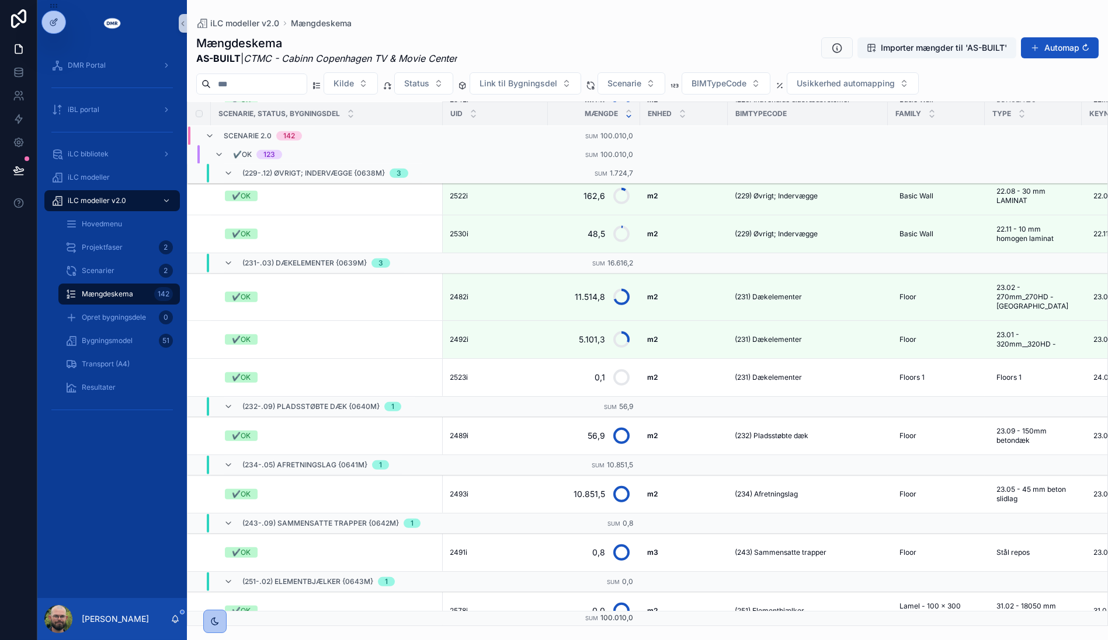
click at [530, 29] on div "Mængdeskema AS-BUILT | CTMC - Cabinn Copenhagen TV & Movie Center Importer mæng…" at bounding box center [647, 327] width 921 height 598
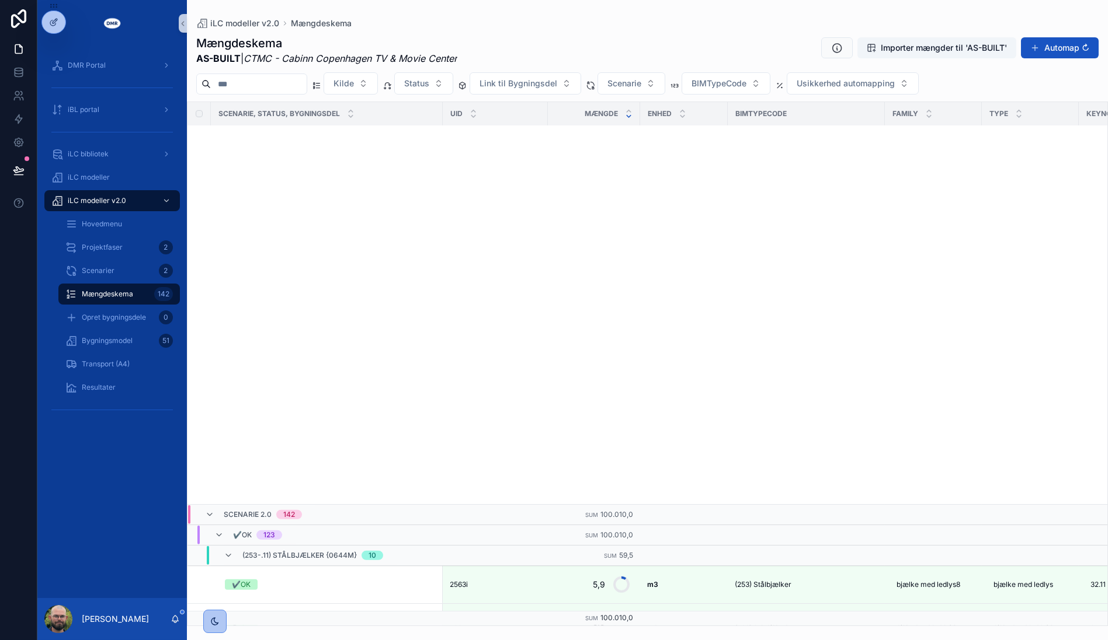
scroll to position [4814, 0]
